Goal: Check status: Check status

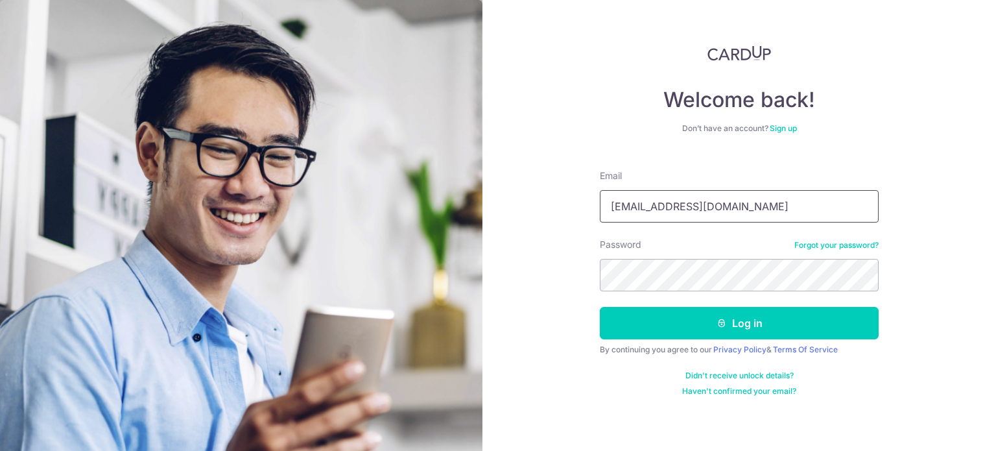
drag, startPoint x: 713, startPoint y: 206, endPoint x: 519, endPoint y: 207, distance: 194.0
click at [519, 207] on div "Welcome back! Don’t have an account? Sign up Email [EMAIL_ADDRESS][DOMAIN_NAME]…" at bounding box center [740, 225] width 514 height 451
type input "[PERSON_NAME][EMAIL_ADDRESS][PERSON_NAME][DOMAIN_NAME]"
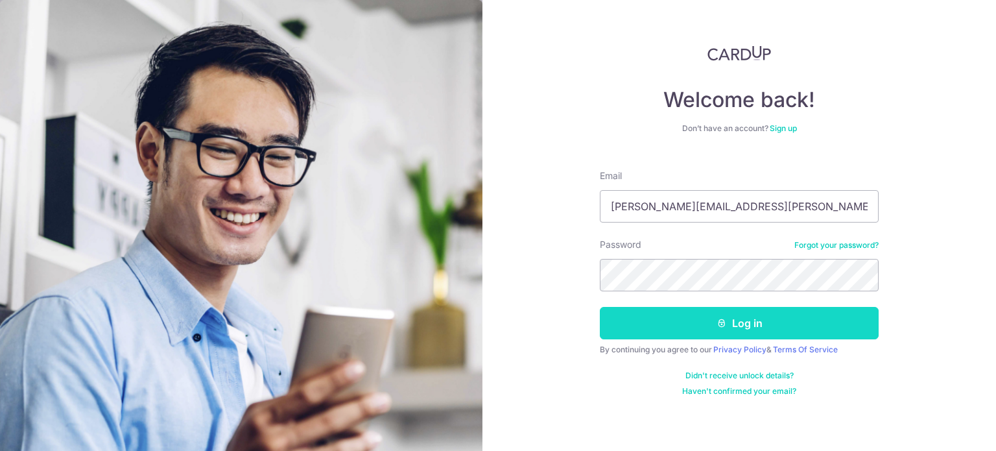
click at [736, 319] on button "Log in" at bounding box center [739, 323] width 279 height 32
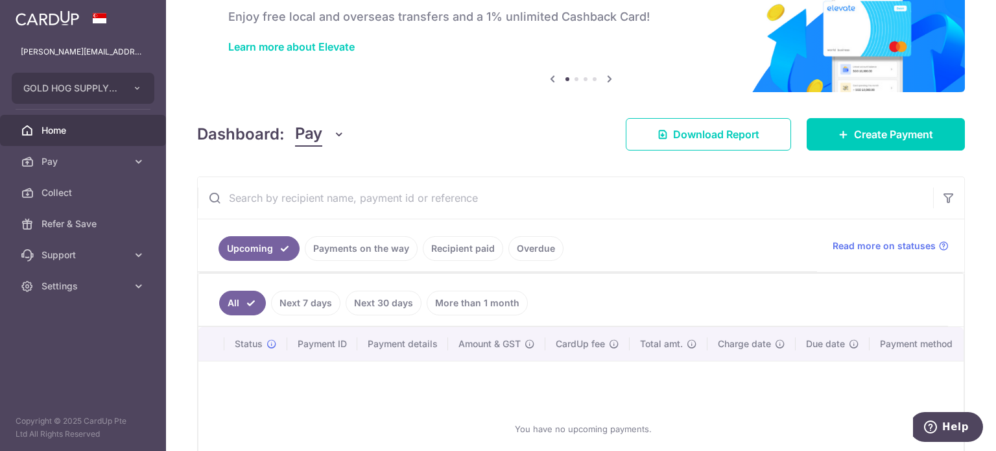
scroll to position [187, 0]
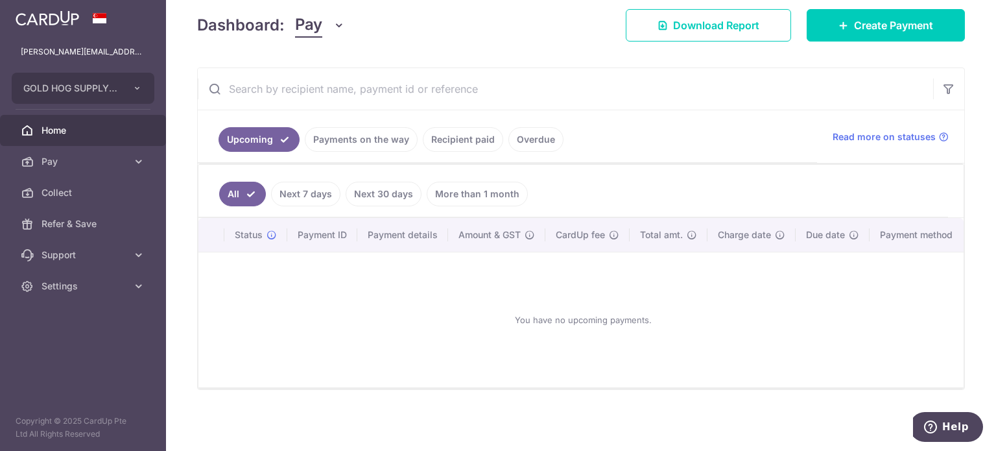
click at [495, 182] on link "More than 1 month" at bounding box center [477, 194] width 101 height 25
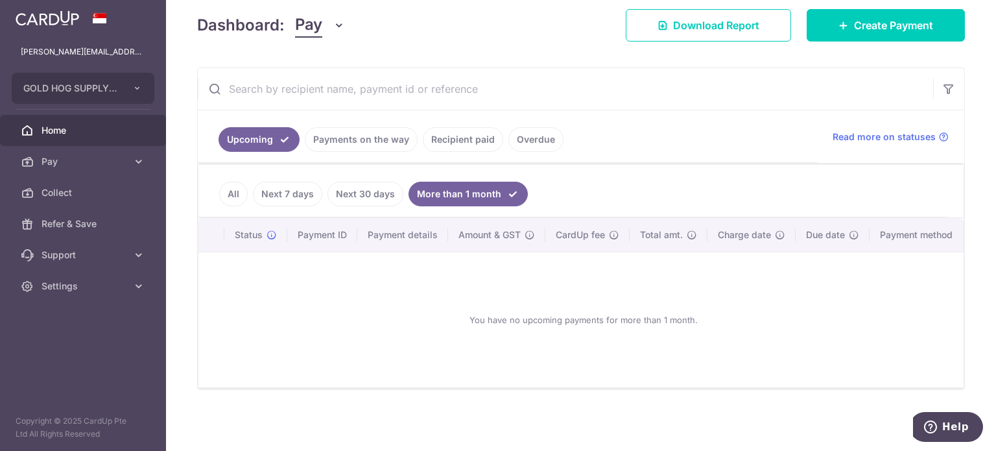
click at [394, 133] on link "Payments on the way" at bounding box center [361, 139] width 113 height 25
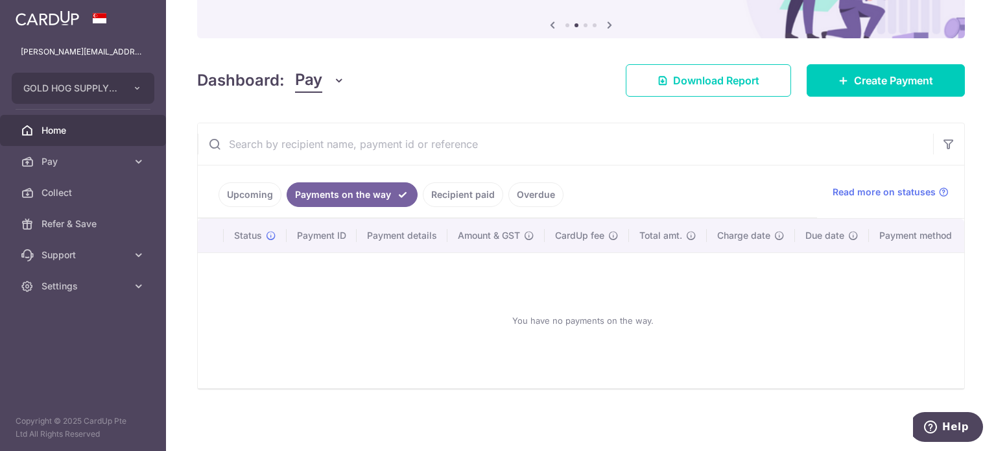
click at [267, 187] on link "Upcoming" at bounding box center [250, 194] width 63 height 25
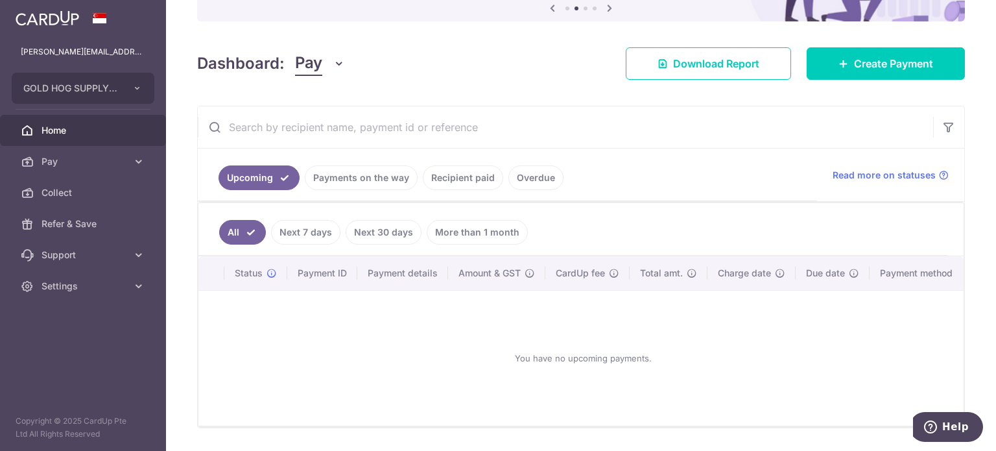
scroll to position [122, 0]
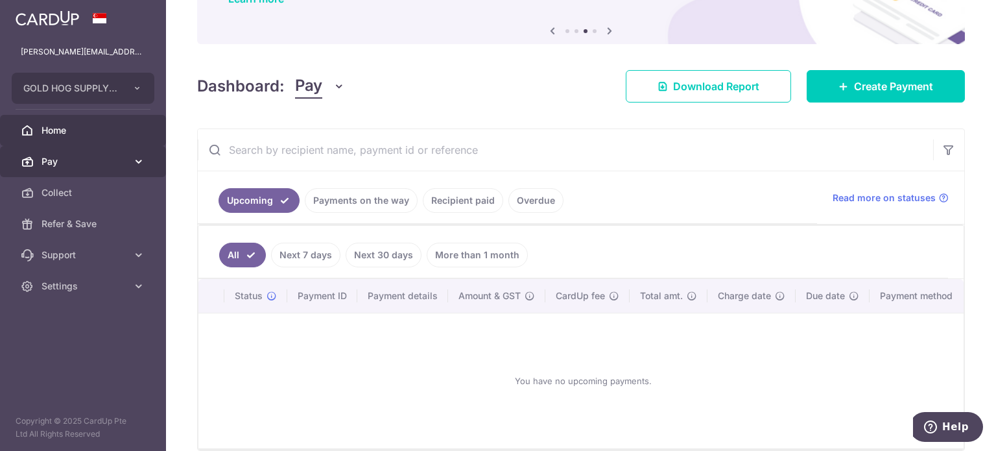
click at [138, 163] on icon at bounding box center [138, 161] width 13 height 13
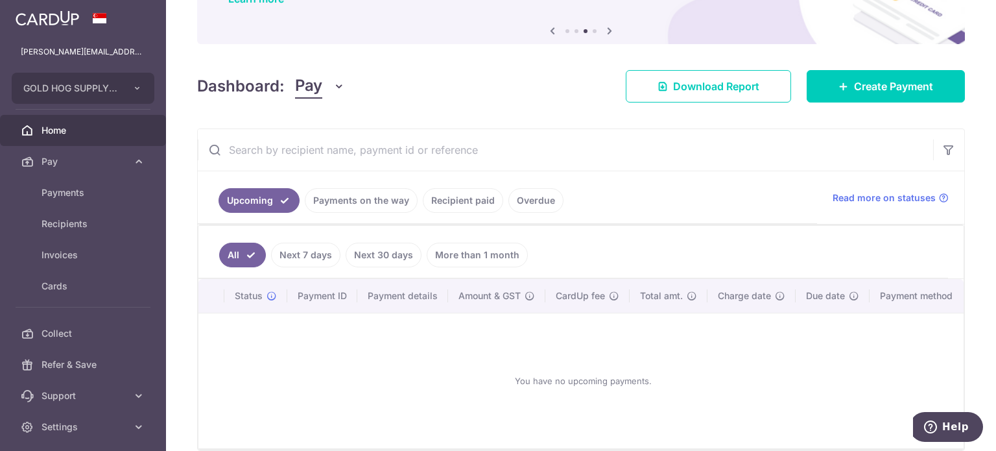
click at [460, 254] on link "More than 1 month" at bounding box center [477, 255] width 101 height 25
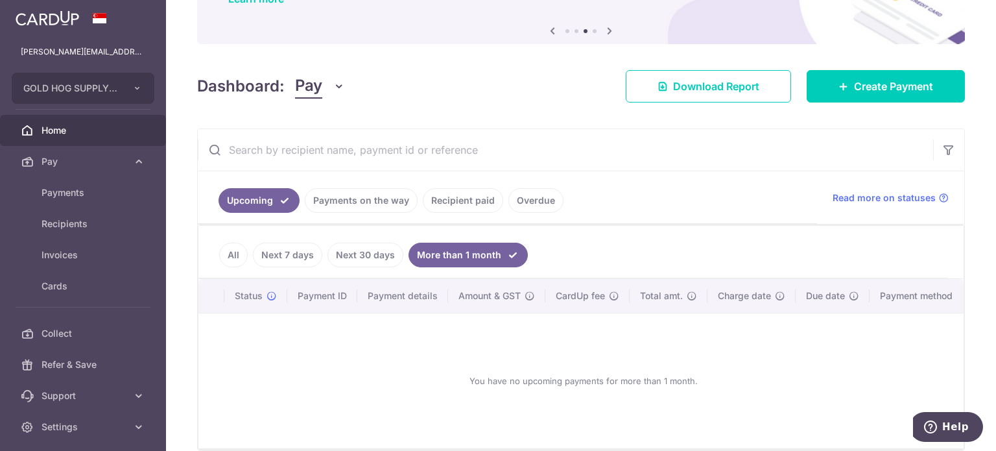
scroll to position [0, 0]
